Goal: Navigation & Orientation: Understand site structure

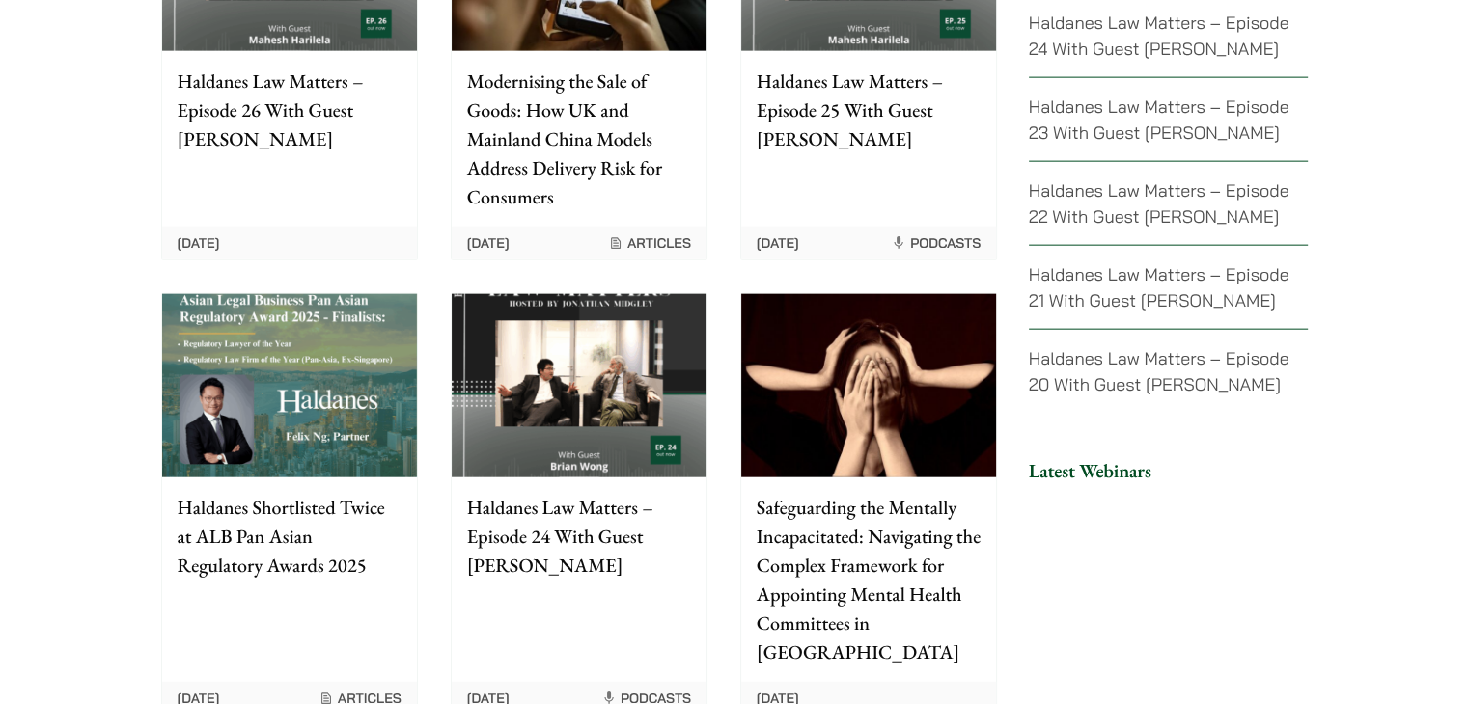
scroll to position [4525, 0]
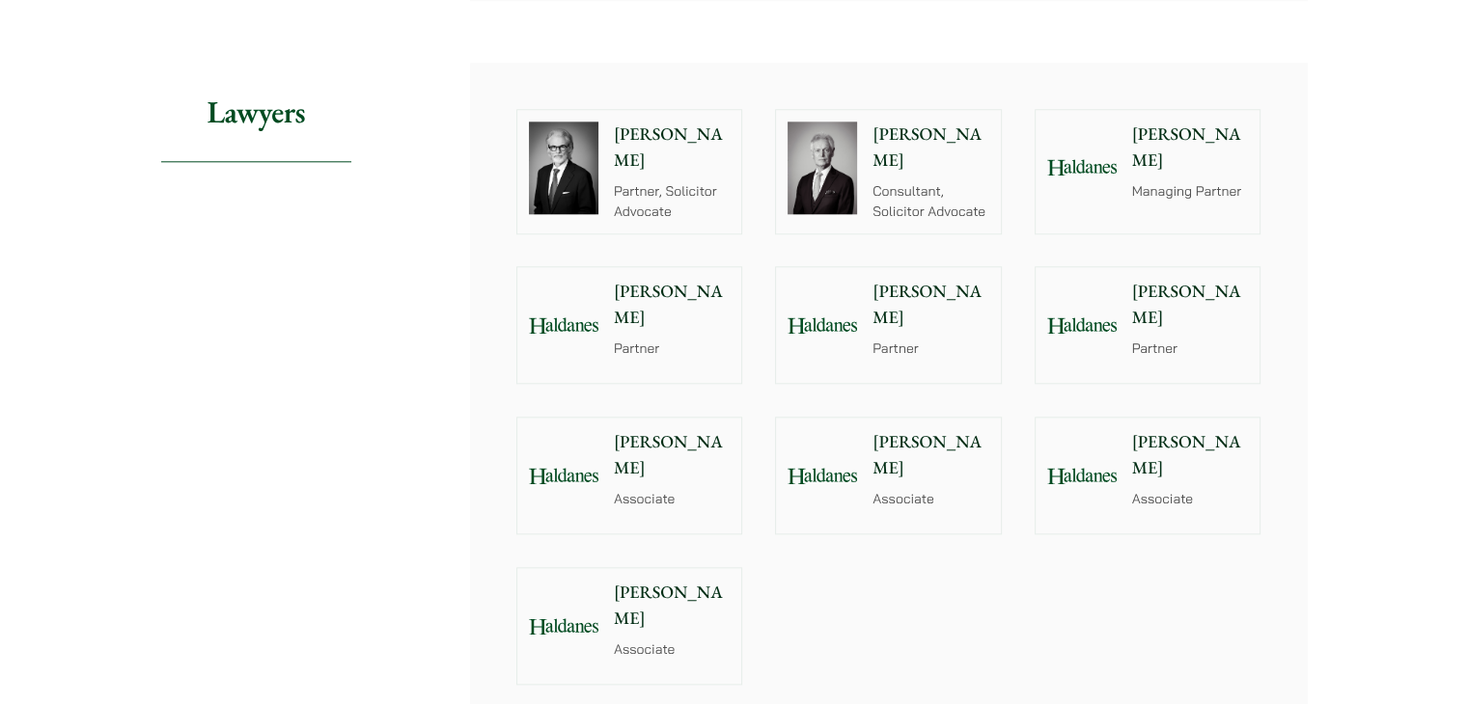
scroll to position [2176, 0]
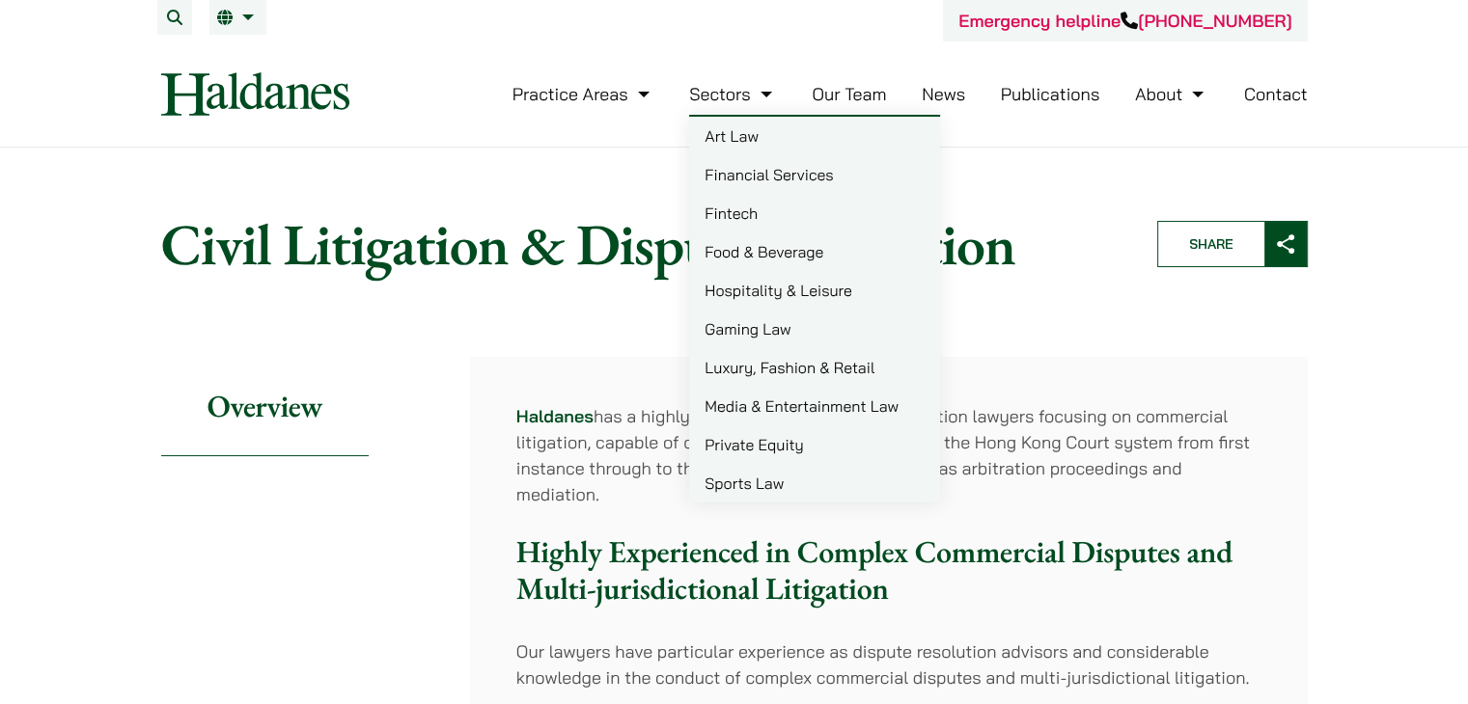
click at [749, 103] on link "Sectors" at bounding box center [732, 94] width 87 height 22
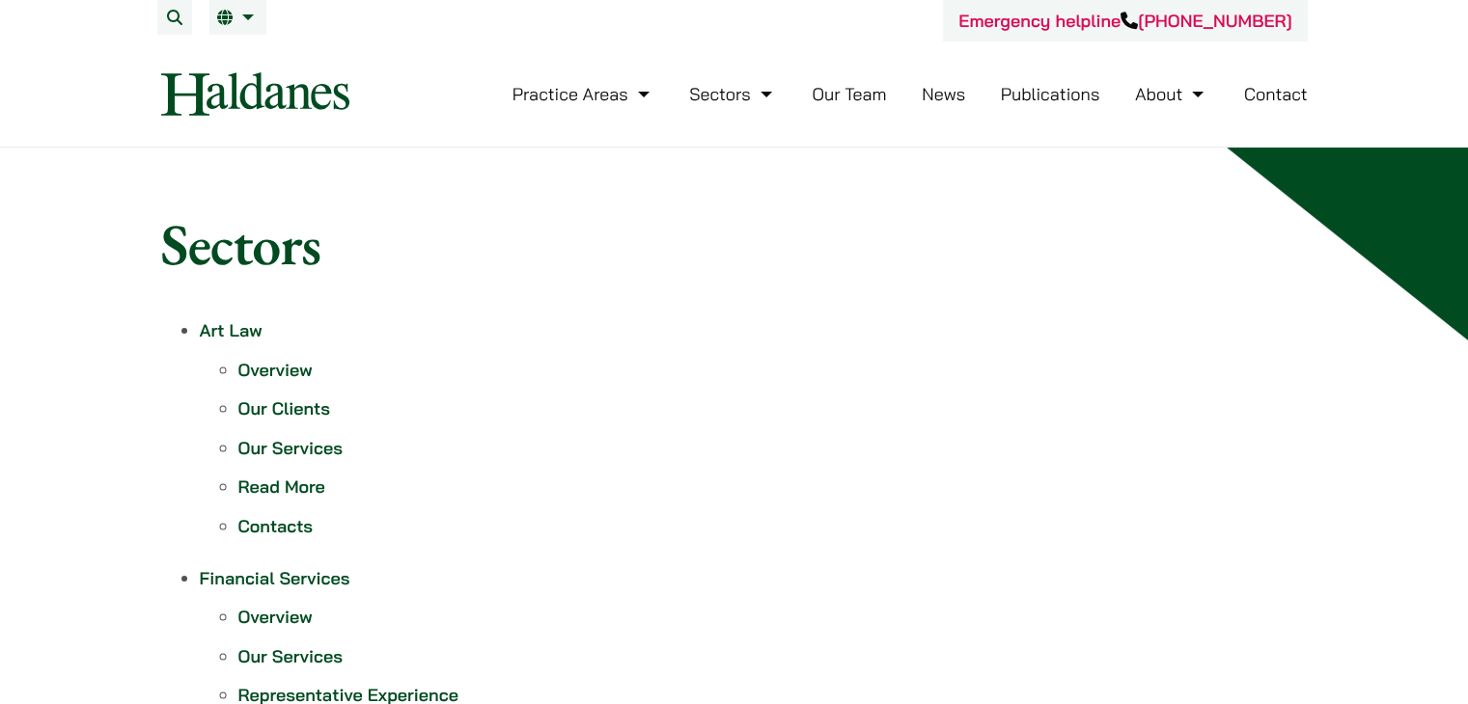
click at [829, 99] on link "Our Team" at bounding box center [848, 94] width 74 height 22
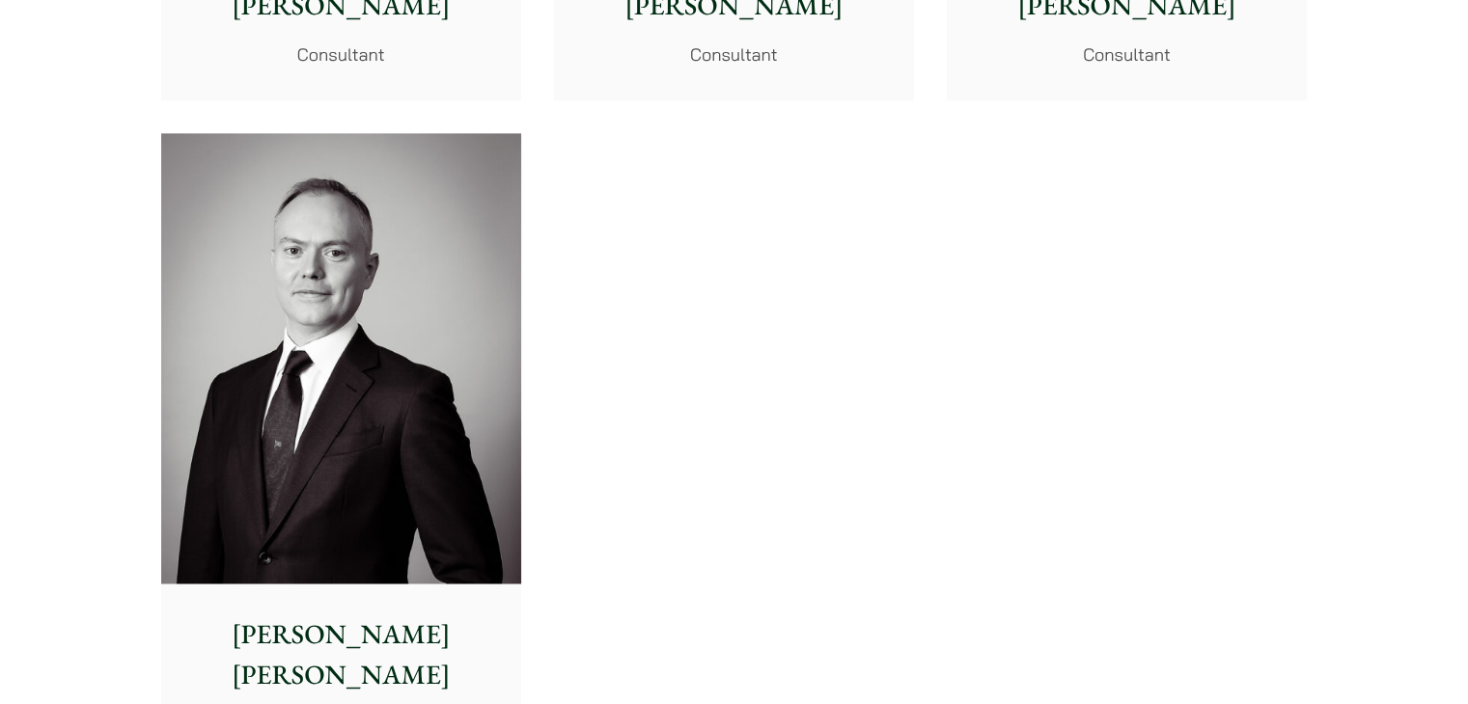
scroll to position [10233, 0]
